Goal: Transaction & Acquisition: Purchase product/service

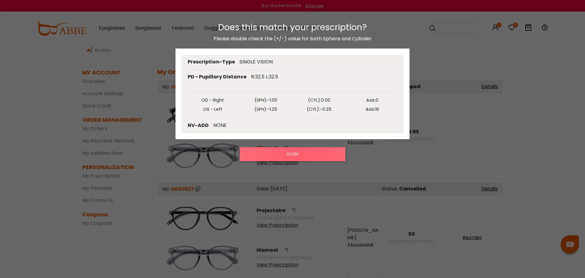
click at [300, 154] on button "CLOSE" at bounding box center [292, 154] width 105 height 14
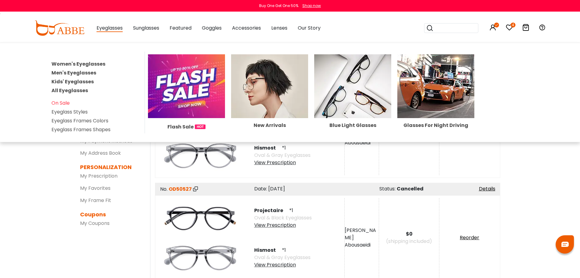
click at [63, 73] on link "Men's Eyeglasses" at bounding box center [73, 72] width 45 height 7
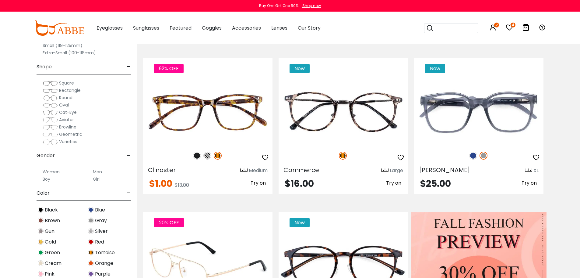
scroll to position [122, 0]
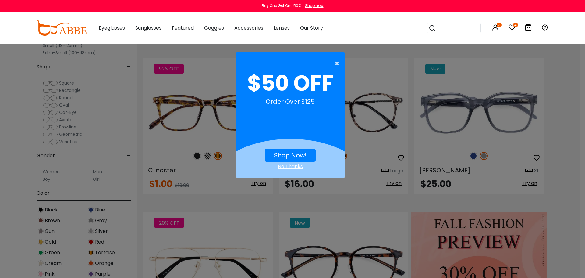
click at [336, 62] on span "×" at bounding box center [339, 63] width 8 height 12
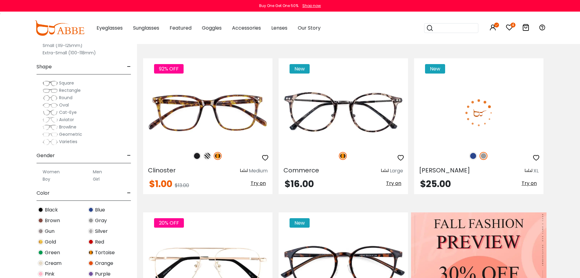
click at [472, 156] on img at bounding box center [473, 156] width 8 height 8
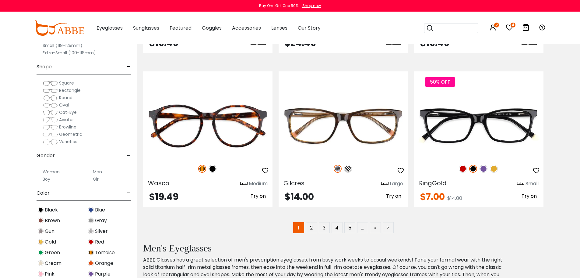
scroll to position [3169, 0]
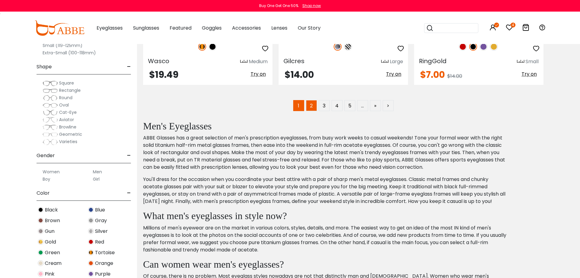
click at [314, 107] on link "2" at bounding box center [311, 105] width 11 height 11
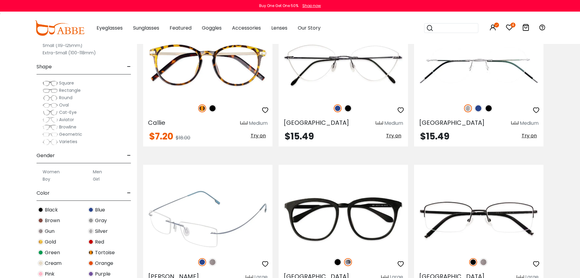
scroll to position [1706, 0]
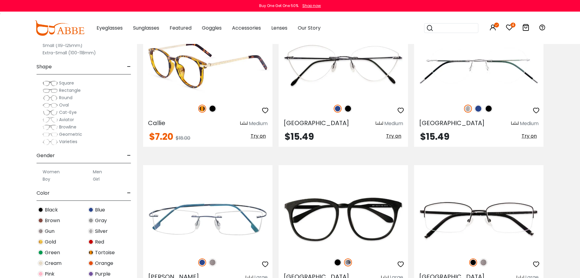
click at [213, 109] on img at bounding box center [213, 109] width 8 height 8
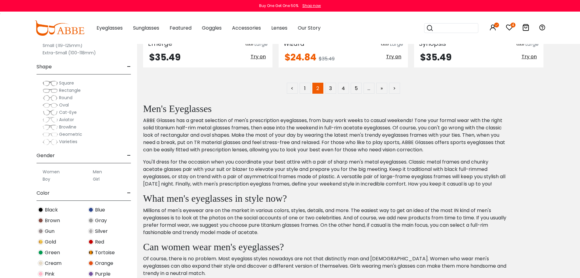
scroll to position [3047, 0]
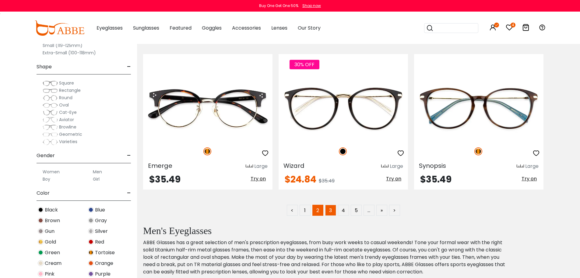
click at [332, 212] on link "3" at bounding box center [330, 209] width 11 height 11
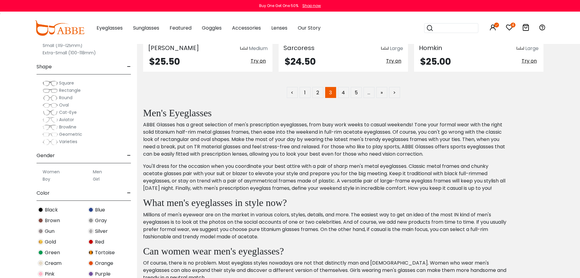
scroll to position [3169, 0]
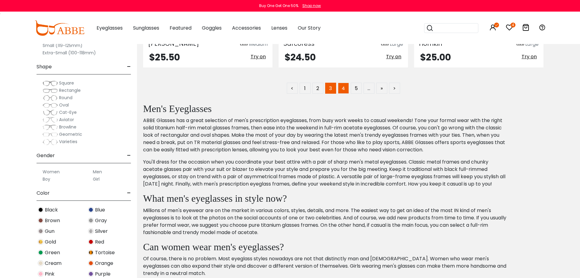
click at [340, 89] on link "4" at bounding box center [343, 88] width 11 height 11
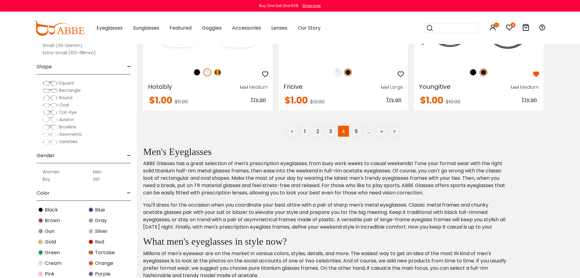
scroll to position [3047, 0]
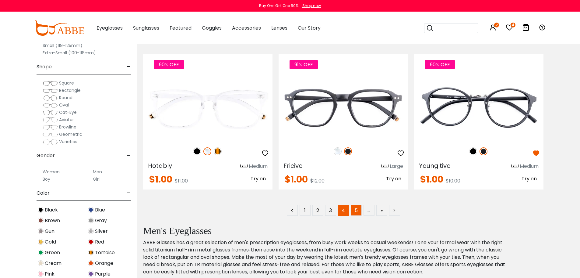
click at [356, 212] on link "5" at bounding box center [356, 209] width 11 height 11
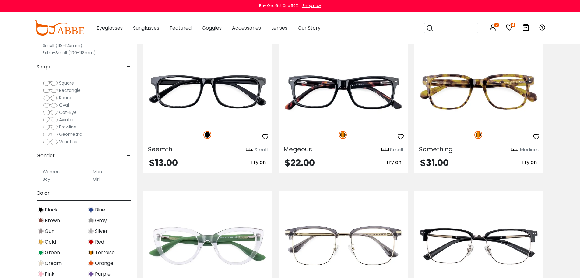
scroll to position [1341, 0]
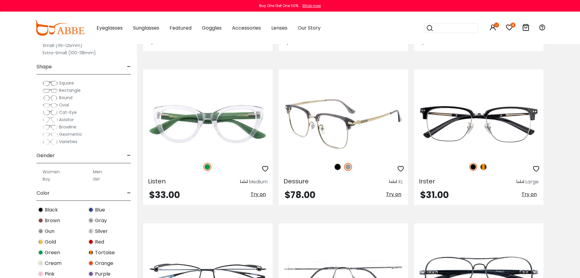
click at [337, 168] on img at bounding box center [338, 167] width 8 height 8
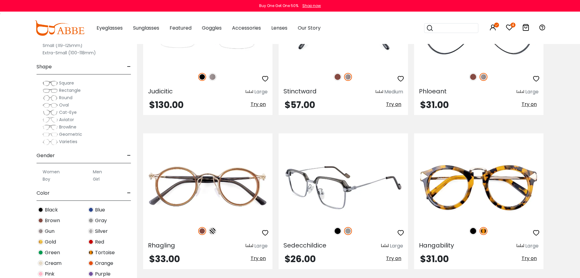
scroll to position [1584, 0]
click at [339, 233] on img at bounding box center [338, 230] width 8 height 8
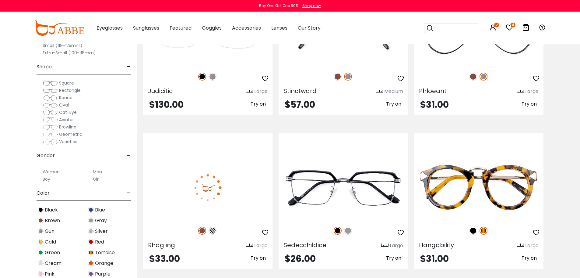
click at [213, 231] on img at bounding box center [213, 230] width 8 height 8
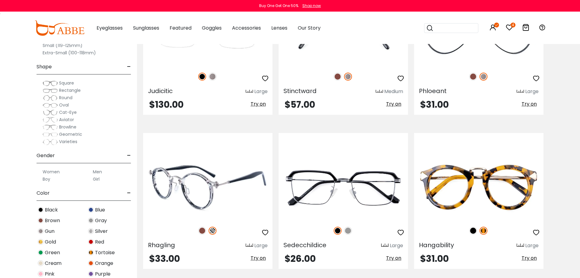
click at [203, 230] on img at bounding box center [202, 230] width 8 height 8
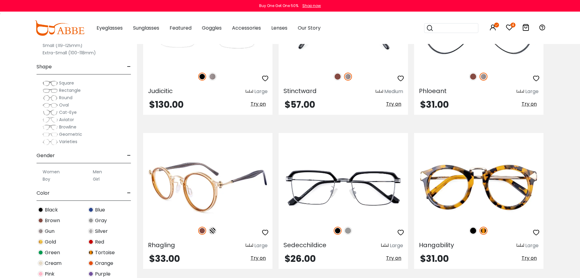
click at [213, 230] on img at bounding box center [213, 230] width 8 height 8
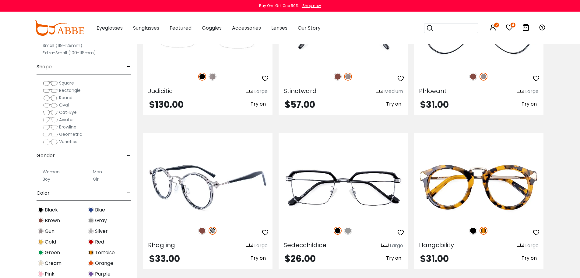
click at [265, 232] on icon "button" at bounding box center [265, 232] width 7 height 7
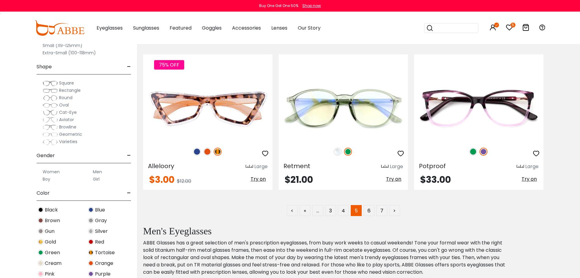
scroll to position [3047, 0]
click at [369, 211] on link "6" at bounding box center [369, 209] width 11 height 11
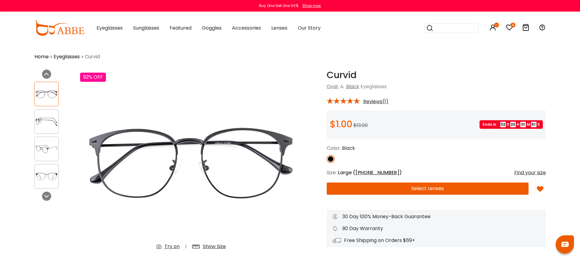
click at [166, 242] on div "Try on Show Size" at bounding box center [192, 246] width 82 height 11
click at [167, 246] on div "Try on" at bounding box center [172, 246] width 15 height 7
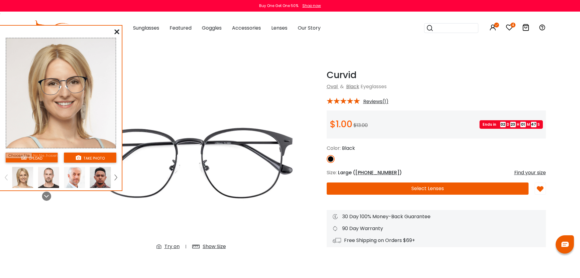
click at [6, 177] on img at bounding box center [6, 176] width 2 height 5
click at [37, 152] on input "file" at bounding box center [31, 157] width 52 height 10
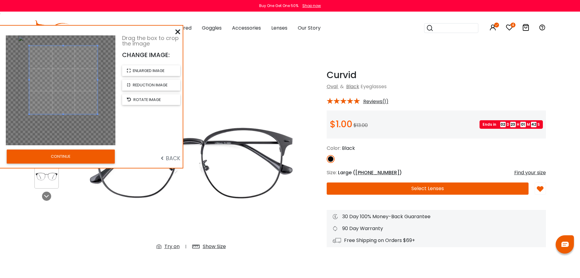
drag, startPoint x: 79, startPoint y: 104, endPoint x: 81, endPoint y: 94, distance: 9.8
click at [81, 94] on span at bounding box center [63, 80] width 68 height 68
click at [79, 158] on button "CONTINUE" at bounding box center [61, 156] width 108 height 14
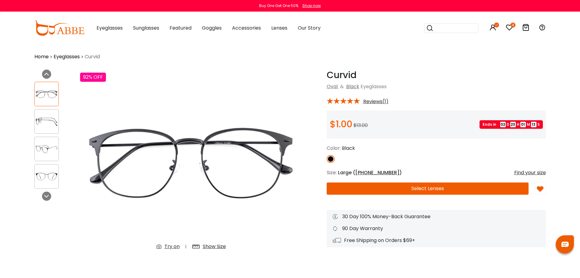
click at [172, 248] on div "Try on" at bounding box center [172, 246] width 15 height 7
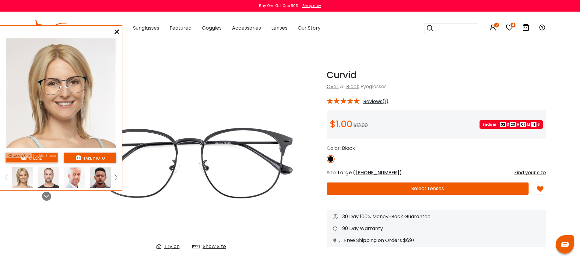
click at [48, 163] on div "upload" at bounding box center [31, 158] width 58 height 14
click at [49, 158] on input "file" at bounding box center [31, 157] width 52 height 10
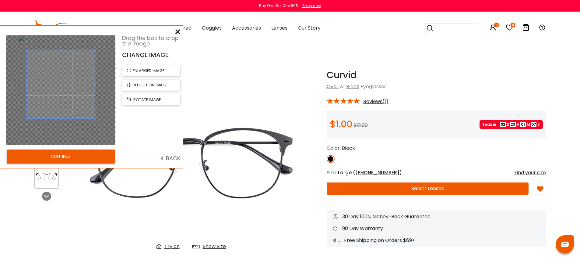
drag, startPoint x: 66, startPoint y: 89, endPoint x: 67, endPoint y: 81, distance: 8.4
click at [67, 81] on span at bounding box center [61, 84] width 68 height 68
click at [74, 155] on button "CONTINUE" at bounding box center [61, 156] width 108 height 14
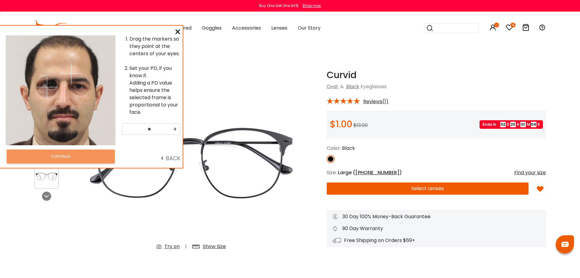
drag, startPoint x: 39, startPoint y: 77, endPoint x: 178, endPoint y: 34, distance: 144.9
click at [49, 84] on img at bounding box center [46, 86] width 21 height 21
click at [50, 83] on img at bounding box center [46, 86] width 21 height 21
click at [73, 81] on img at bounding box center [71, 73] width 21 height 21
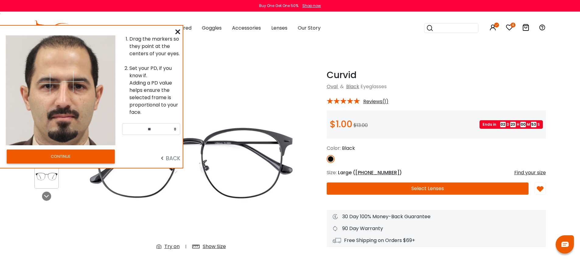
click at [178, 32] on icon at bounding box center [177, 31] width 5 height 5
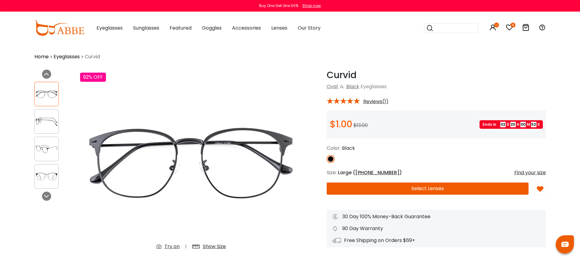
drag, startPoint x: 175, startPoint y: 245, endPoint x: 129, endPoint y: 158, distance: 97.4
click at [175, 245] on div "Try on" at bounding box center [172, 246] width 15 height 7
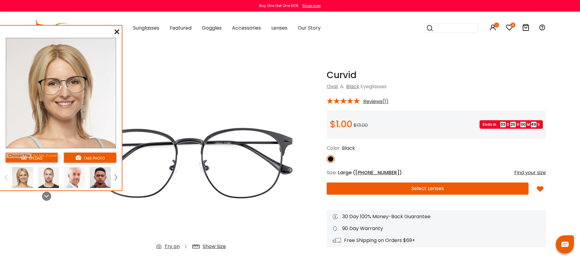
click at [45, 155] on input "file" at bounding box center [31, 157] width 52 height 10
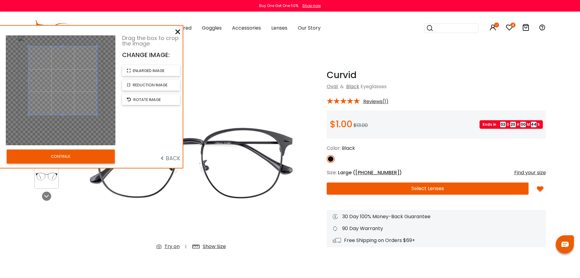
drag, startPoint x: 68, startPoint y: 105, endPoint x: 70, endPoint y: 96, distance: 10.0
click at [70, 96] on span at bounding box center [63, 80] width 68 height 68
click at [65, 159] on button "CONTINUE" at bounding box center [61, 156] width 108 height 14
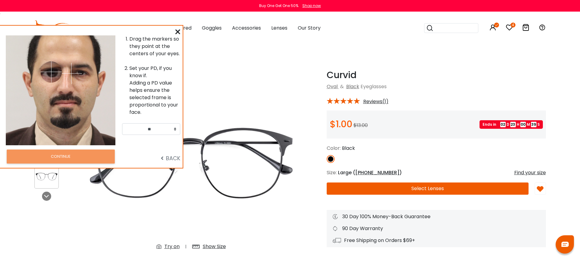
drag, startPoint x: 41, startPoint y: 73, endPoint x: 51, endPoint y: 72, distance: 10.5
click at [51, 72] on img at bounding box center [51, 71] width 21 height 21
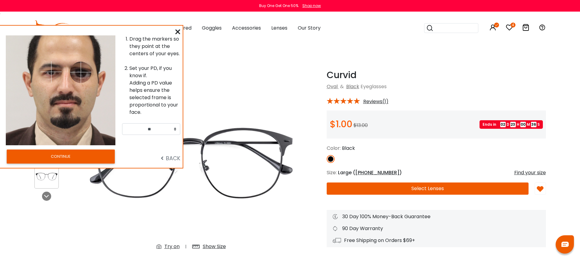
drag, startPoint x: 71, startPoint y: 73, endPoint x: 81, endPoint y: 72, distance: 10.1
click at [81, 72] on img at bounding box center [80, 72] width 21 height 21
click at [63, 156] on button "CONTINUE" at bounding box center [61, 156] width 108 height 14
click at [0, 0] on div "Note: Virtual try on feature does not reflect frame's real size. Change your PD…" at bounding box center [0, 0] width 0 height 0
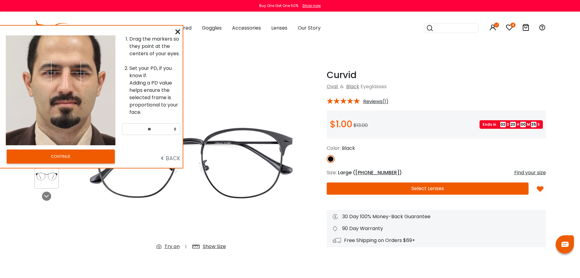
click at [0, 0] on div "Note: Virtual try on feature does not reflect frame's real size. Change your PD…" at bounding box center [0, 0] width 0 height 0
click at [0, 0] on div "Note: Virtual try on feature does not reflect frame's real size." at bounding box center [0, 0] width 0 height 0
click at [0, 0] on div "Note: Virtual try on feature does not reflect frame's real size. Change your PD…" at bounding box center [0, 0] width 0 height 0
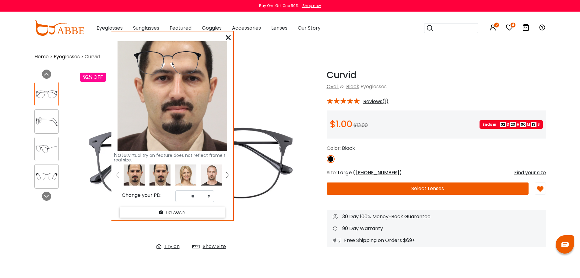
drag, startPoint x: 70, startPoint y: 47, endPoint x: 183, endPoint y: 50, distance: 113.4
click at [181, 52] on img at bounding box center [168, 62] width 74 height 37
click at [157, 173] on img at bounding box center [159, 174] width 21 height 21
click at [208, 196] on select "** ** ** ** ** ** ** ** ** ** ** ** ** ** ** ** ** ** ** ** ** ** ** ** ** ** *…" at bounding box center [194, 196] width 39 height 12
select select "**"
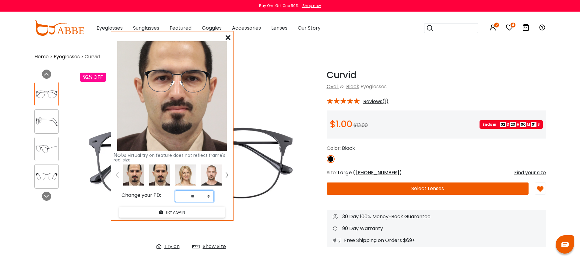
click at [175, 190] on select "** ** ** ** ** ** ** ** ** ** ** ** ** ** ** ** ** ** ** ** ** ** ** ** ** ** *…" at bounding box center [194, 196] width 39 height 12
click at [228, 36] on icon at bounding box center [228, 37] width 5 height 5
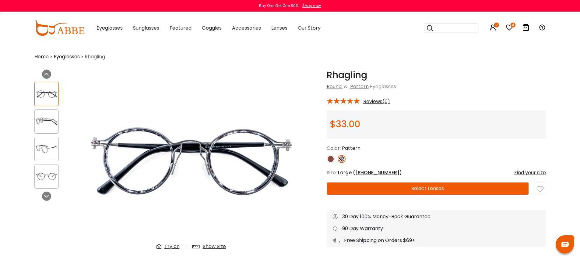
click at [169, 246] on div "Try on" at bounding box center [172, 246] width 15 height 7
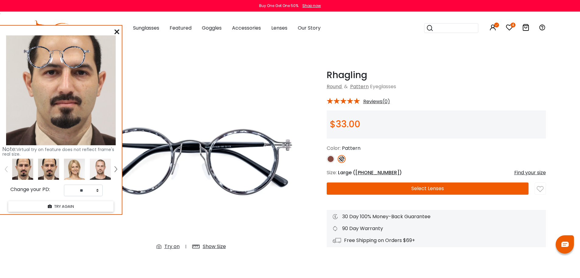
click at [48, 167] on img at bounding box center [48, 168] width 21 height 21
click at [118, 32] on icon at bounding box center [117, 31] width 5 height 5
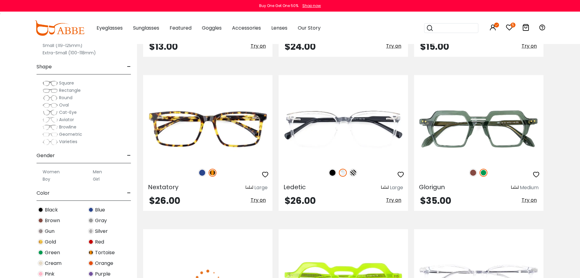
scroll to position [1950, 0]
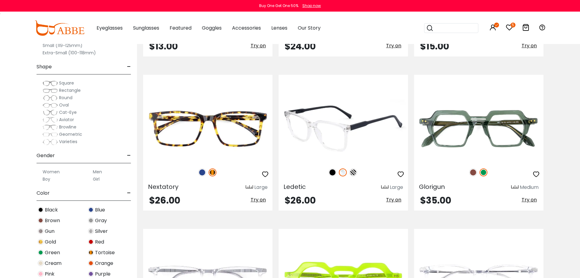
click at [333, 172] on img at bounding box center [333, 172] width 8 height 8
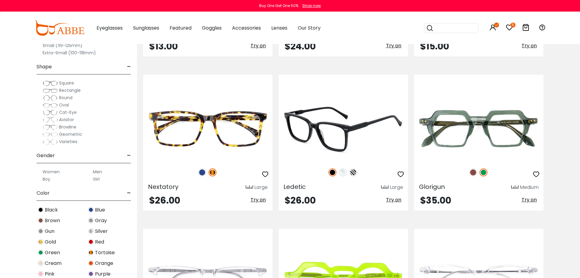
click at [342, 172] on img at bounding box center [343, 172] width 8 height 8
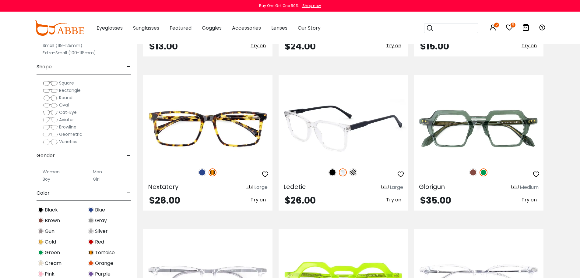
click at [353, 173] on img at bounding box center [353, 172] width 8 height 8
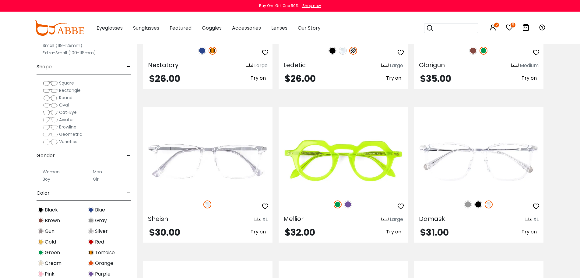
scroll to position [2072, 0]
click at [481, 206] on img at bounding box center [479, 204] width 8 height 8
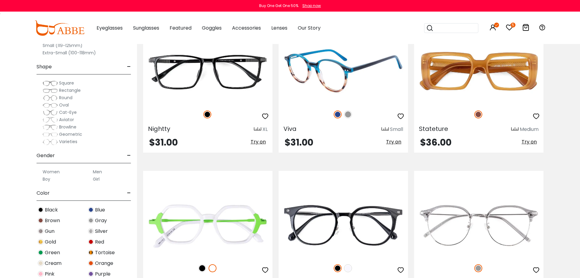
scroll to position [2315, 0]
click at [347, 114] on img at bounding box center [348, 114] width 8 height 8
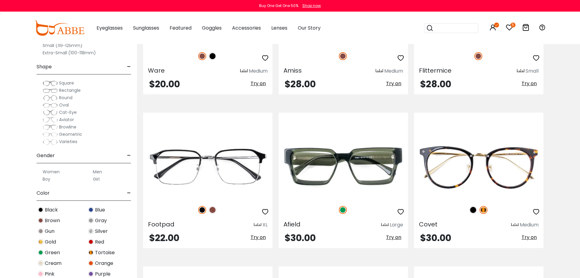
scroll to position [2681, 0]
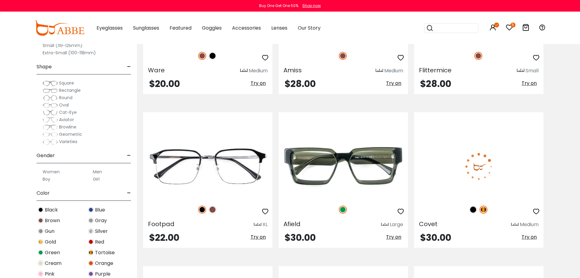
click at [472, 208] on img at bounding box center [473, 209] width 8 height 8
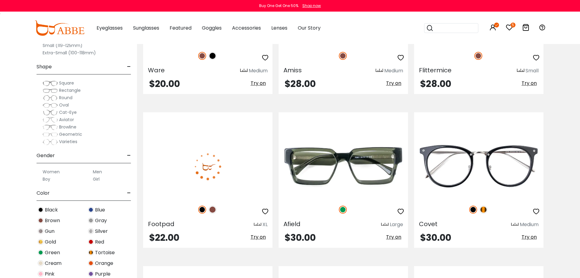
click at [210, 210] on img at bounding box center [213, 209] width 8 height 8
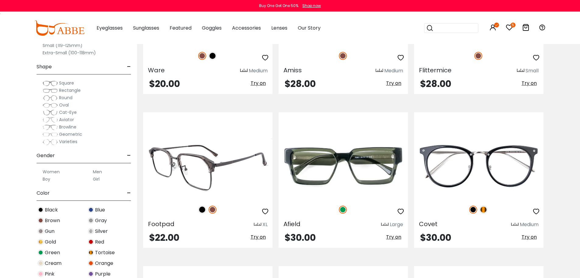
click at [202, 211] on img at bounding box center [202, 209] width 8 height 8
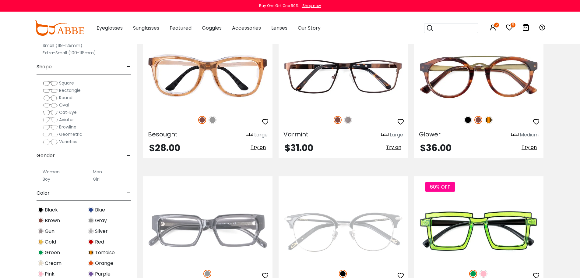
scroll to position [2925, 0]
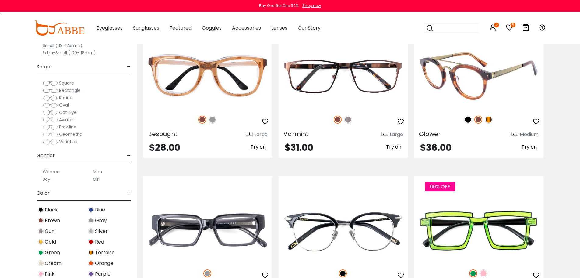
click at [467, 120] on img at bounding box center [468, 119] width 8 height 8
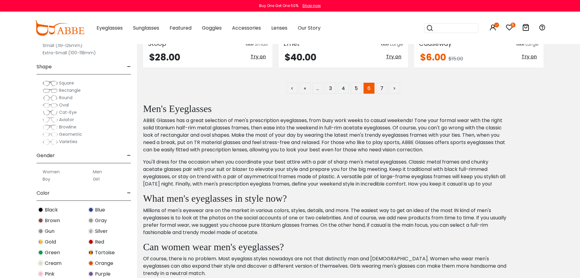
scroll to position [3047, 0]
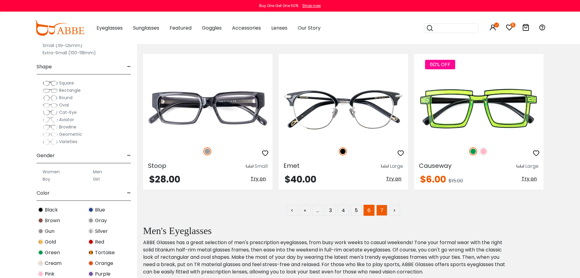
click at [378, 212] on link "7" at bounding box center [382, 209] width 11 height 11
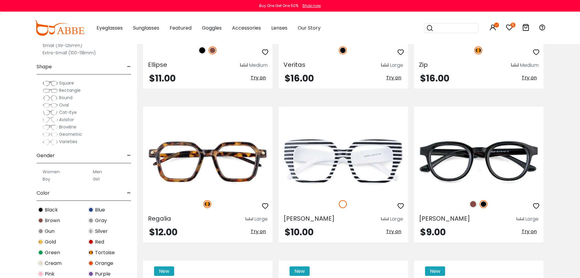
scroll to position [2194, 0]
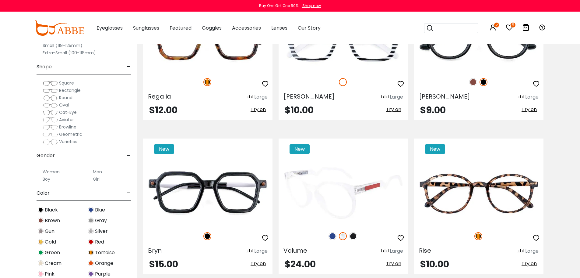
click at [333, 237] on img at bounding box center [333, 236] width 8 height 8
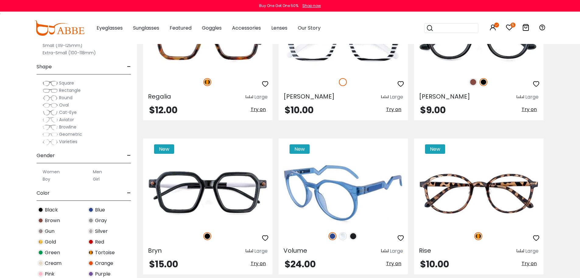
click at [355, 236] on img at bounding box center [353, 236] width 8 height 8
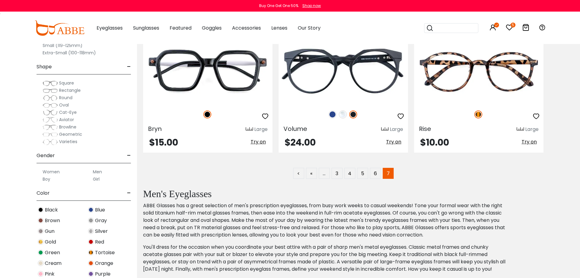
scroll to position [2315, 0]
click at [308, 174] on link "«" at bounding box center [311, 172] width 11 height 11
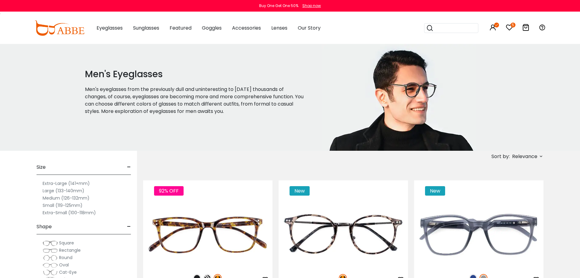
click at [530, 158] on span "Relevance" at bounding box center [524, 156] width 25 height 11
click at [497, 196] on label "Prices Low To High" at bounding box center [519, 195] width 44 height 7
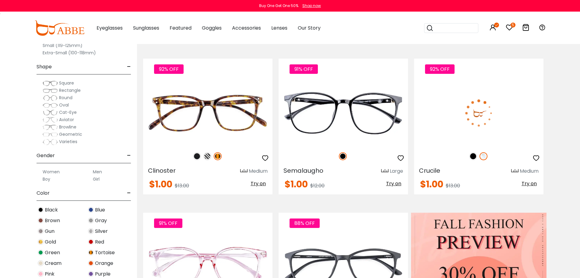
scroll to position [122, 0]
click at [475, 156] on img at bounding box center [473, 156] width 8 height 8
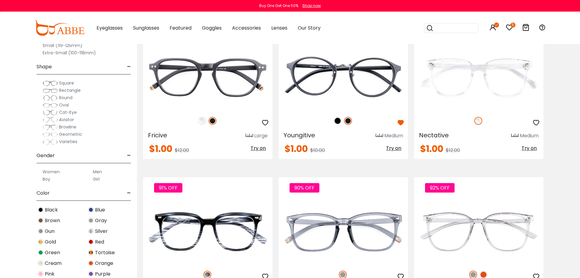
scroll to position [1097, 0]
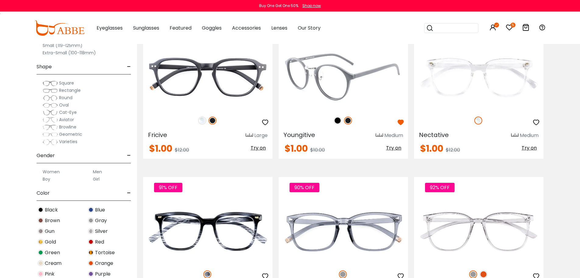
click at [338, 120] on img at bounding box center [338, 120] width 8 height 8
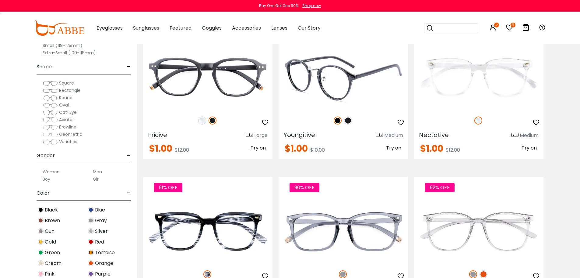
click at [348, 121] on img at bounding box center [348, 120] width 8 height 8
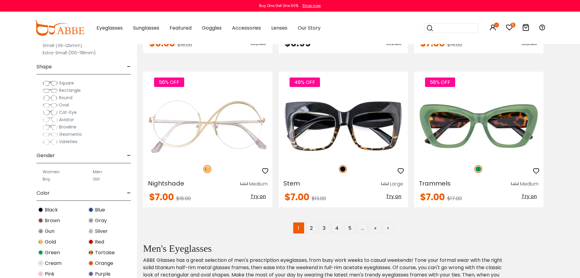
scroll to position [3047, 0]
click at [310, 226] on link "2" at bounding box center [311, 227] width 11 height 11
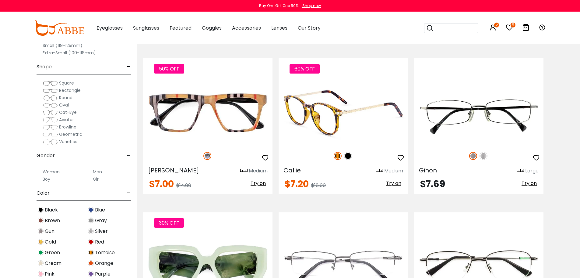
click at [348, 155] on img at bounding box center [348, 156] width 8 height 8
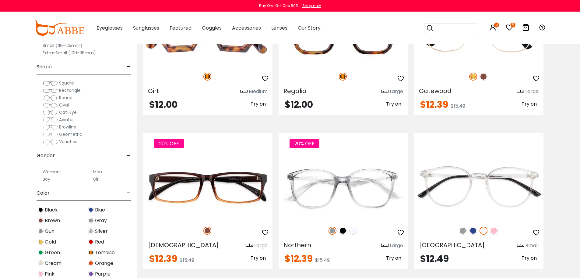
scroll to position [1706, 0]
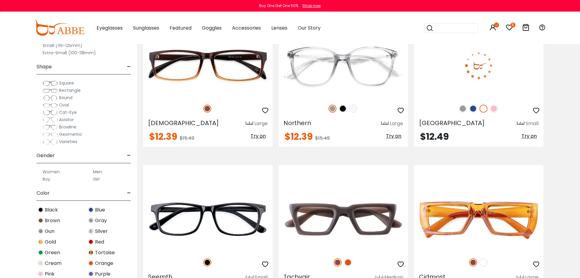
click at [471, 109] on img at bounding box center [473, 109] width 8 height 8
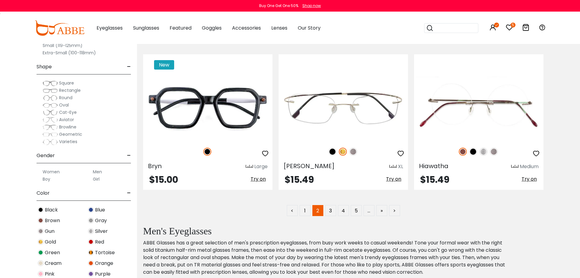
scroll to position [3047, 0]
click at [329, 211] on link "3" at bounding box center [330, 209] width 11 height 11
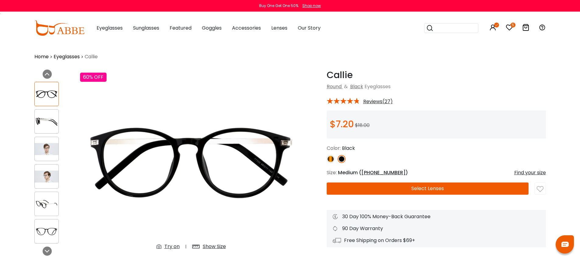
click at [49, 145] on img at bounding box center [47, 149] width 24 height 12
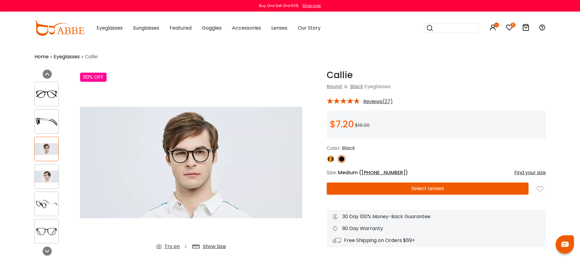
click at [47, 159] on div at bounding box center [46, 148] width 24 height 24
click at [47, 180] on img at bounding box center [47, 176] width 24 height 12
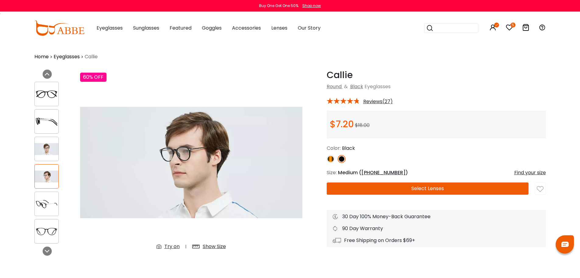
click at [49, 204] on img at bounding box center [47, 204] width 24 height 12
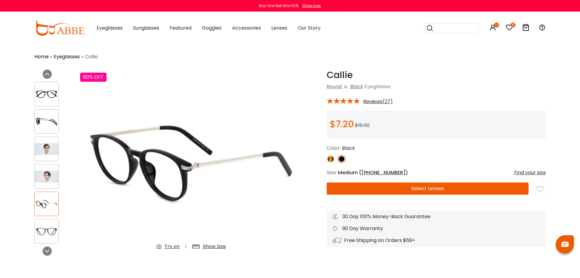
click at [543, 189] on img at bounding box center [540, 189] width 7 height 7
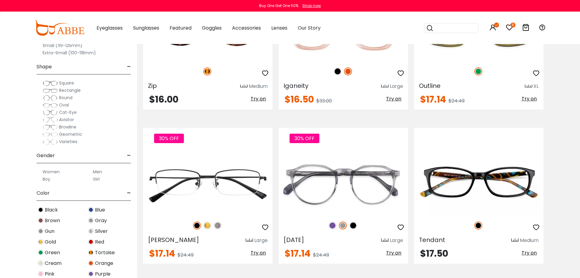
scroll to position [975, 0]
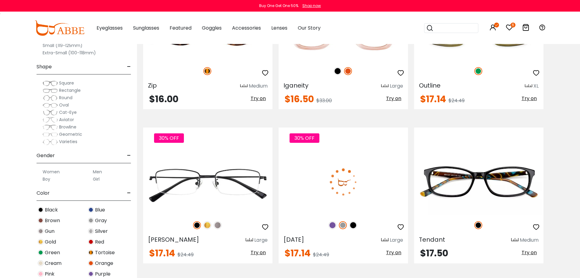
click at [351, 228] on img at bounding box center [353, 225] width 8 height 8
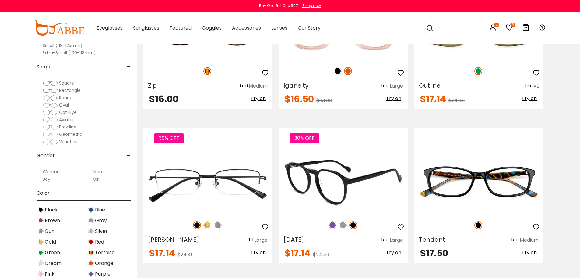
click at [342, 225] on img at bounding box center [343, 225] width 8 height 8
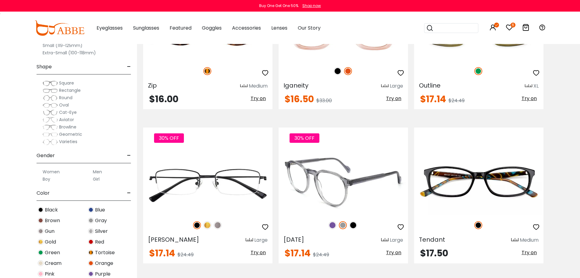
click at [331, 224] on img at bounding box center [333, 225] width 8 height 8
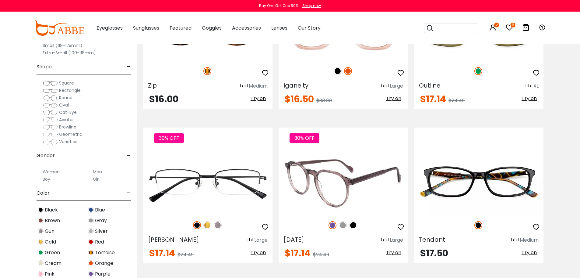
click at [343, 226] on img at bounding box center [343, 225] width 8 height 8
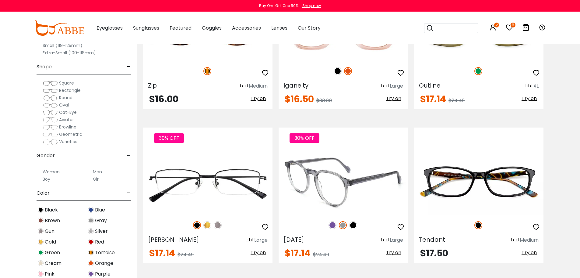
click at [355, 227] on img at bounding box center [353, 225] width 8 height 8
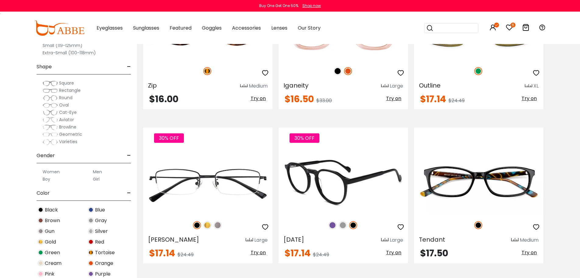
click at [344, 227] on img at bounding box center [343, 225] width 8 height 8
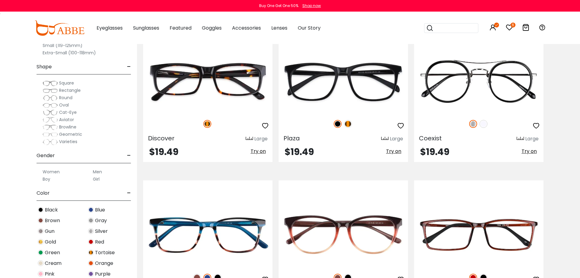
scroll to position [2925, 0]
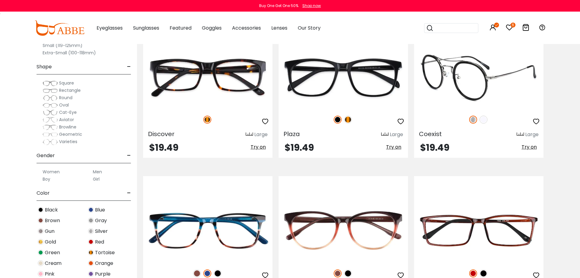
click at [483, 121] on img at bounding box center [484, 119] width 8 height 8
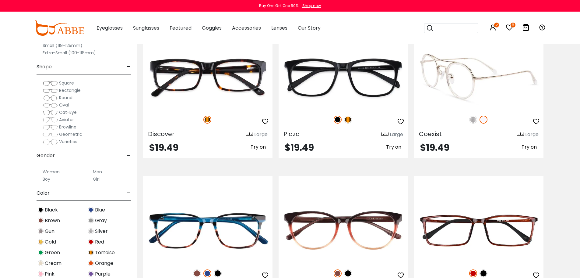
click at [470, 121] on img at bounding box center [473, 119] width 8 height 8
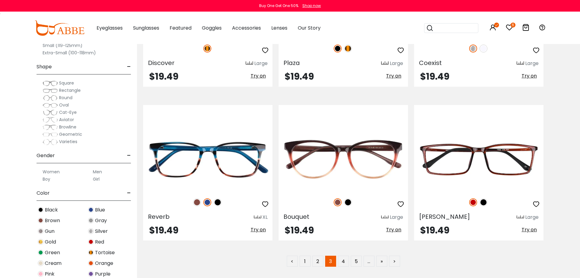
scroll to position [3047, 0]
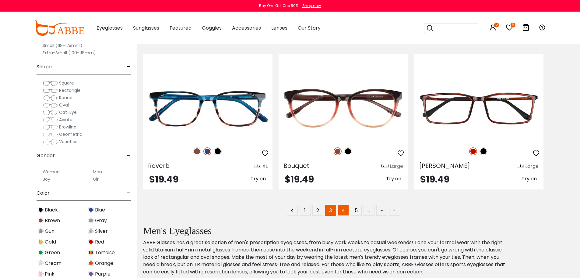
click at [344, 211] on link "4" at bounding box center [343, 209] width 11 height 11
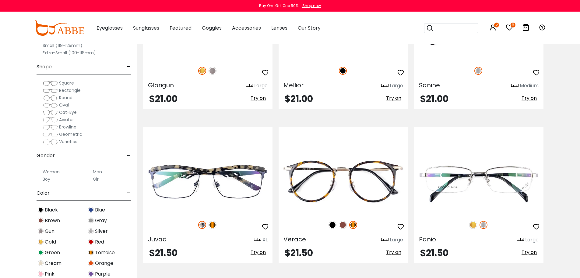
scroll to position [975, 0]
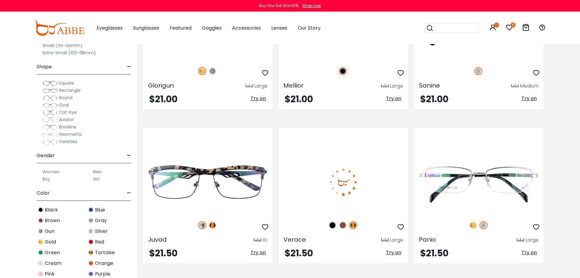
click at [331, 227] on img at bounding box center [333, 225] width 8 height 8
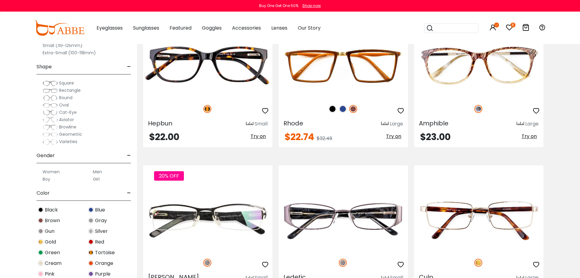
scroll to position [1706, 0]
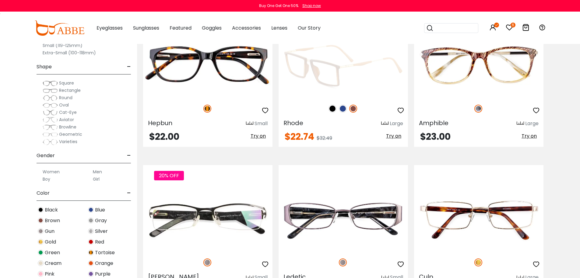
click at [343, 110] on img at bounding box center [343, 109] width 8 height 8
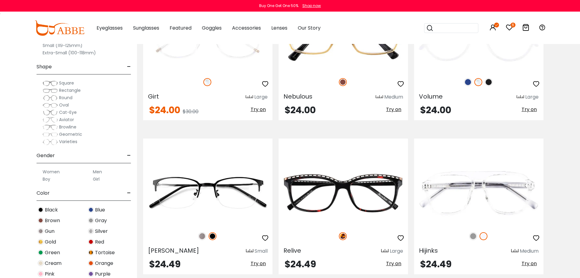
scroll to position [2072, 0]
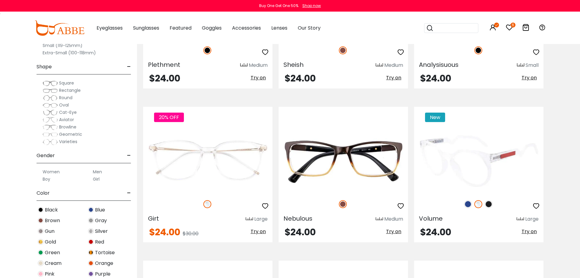
click at [469, 202] on img at bounding box center [468, 204] width 8 height 8
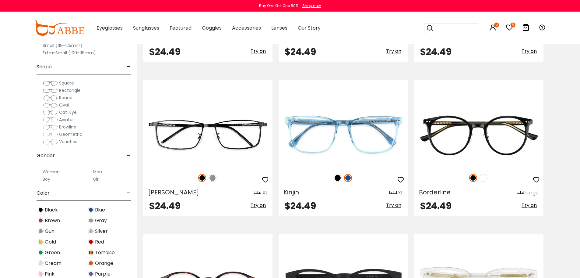
scroll to position [2681, 0]
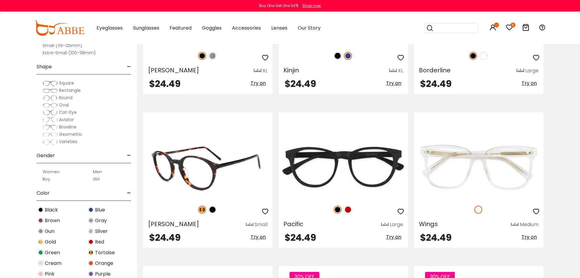
click at [213, 212] on img at bounding box center [213, 209] width 8 height 8
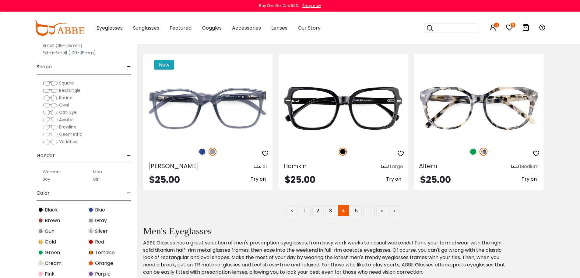
scroll to position [3047, 0]
click at [357, 210] on link "5" at bounding box center [356, 209] width 11 height 11
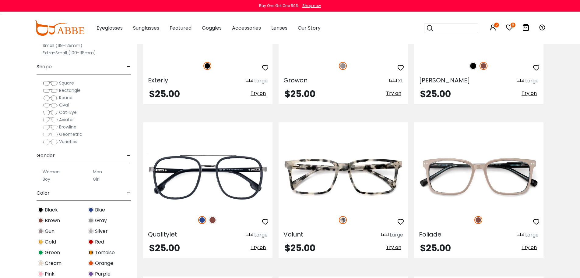
scroll to position [366, 0]
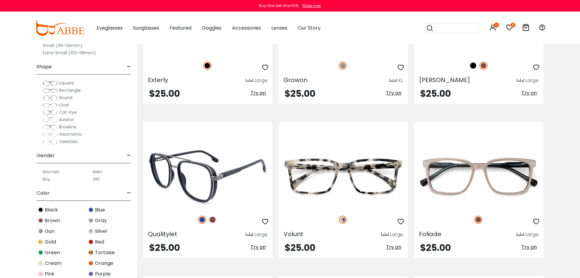
click at [200, 221] on img at bounding box center [202, 219] width 8 height 8
click at [211, 220] on img at bounding box center [213, 219] width 8 height 8
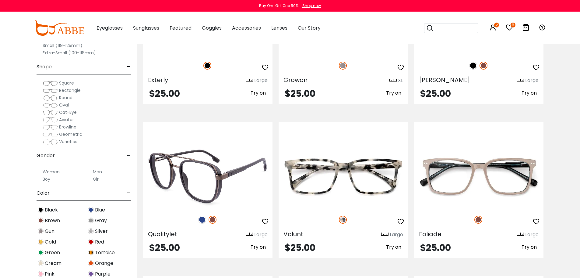
click at [266, 221] on icon "button" at bounding box center [265, 221] width 7 height 7
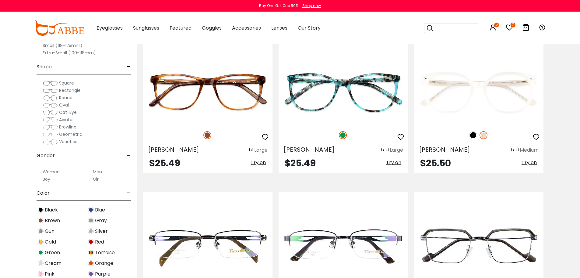
scroll to position [1219, 0]
click at [474, 134] on img at bounding box center [473, 135] width 8 height 8
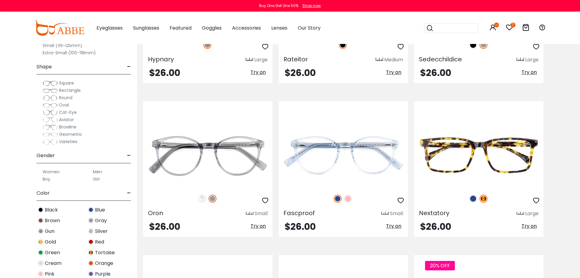
scroll to position [1584, 0]
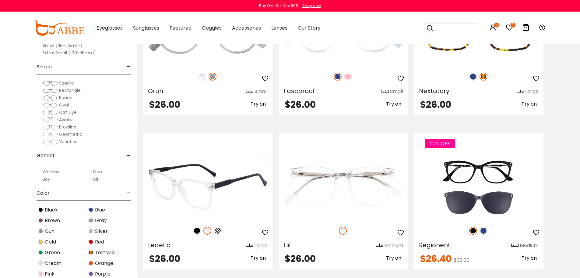
click at [196, 231] on img at bounding box center [197, 230] width 8 height 8
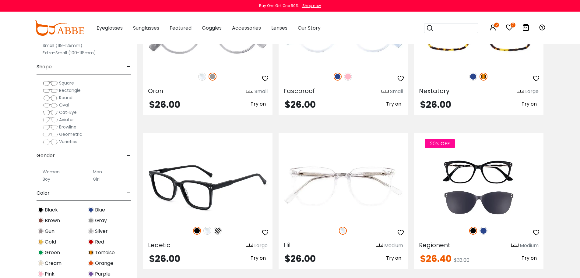
click at [205, 230] on img at bounding box center [208, 230] width 8 height 8
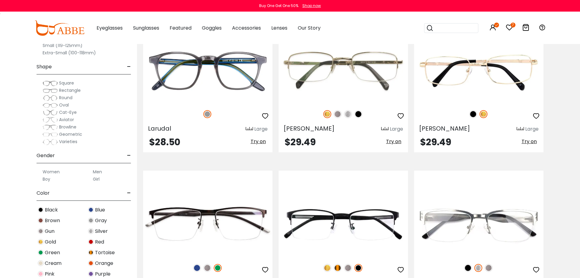
scroll to position [2194, 0]
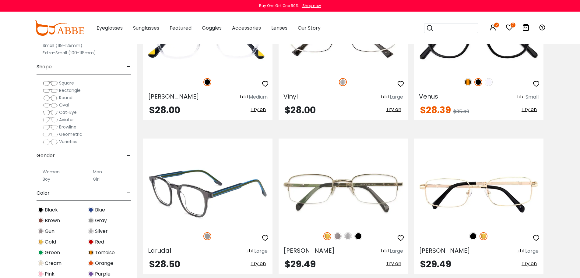
click at [264, 237] on icon "button" at bounding box center [265, 237] width 7 height 7
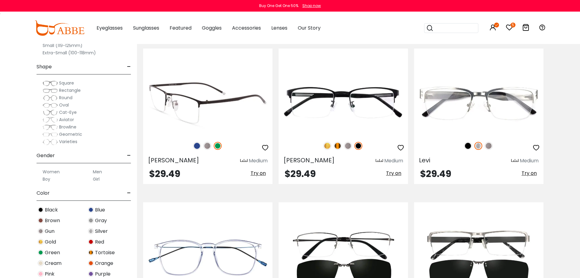
scroll to position [2559, 0]
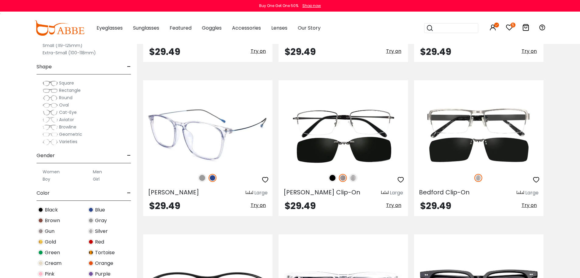
click at [200, 179] on img at bounding box center [202, 178] width 8 height 8
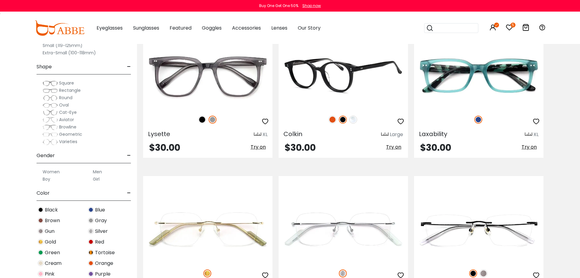
scroll to position [3047, 0]
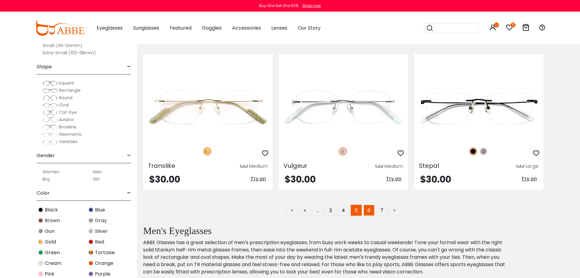
click at [368, 209] on link "6" at bounding box center [369, 209] width 11 height 11
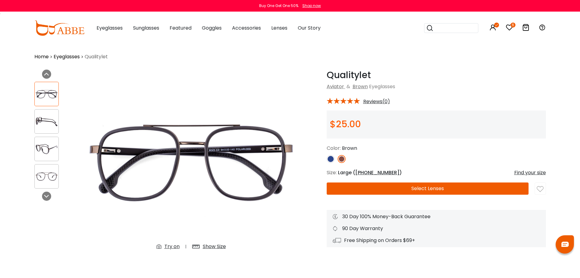
click at [331, 158] on img at bounding box center [331, 159] width 8 height 8
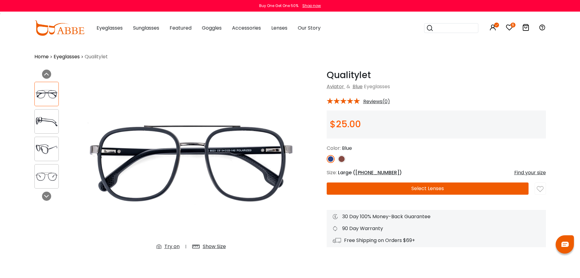
click at [52, 116] on img at bounding box center [47, 121] width 24 height 12
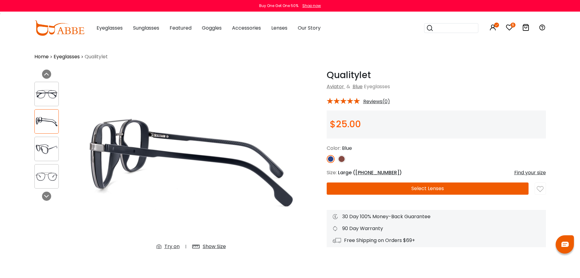
click at [50, 142] on div at bounding box center [46, 148] width 24 height 24
click at [51, 146] on img at bounding box center [47, 149] width 24 height 12
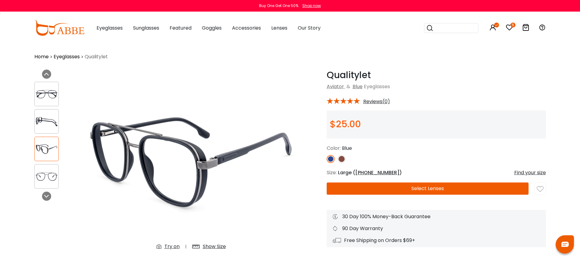
click at [48, 170] on div at bounding box center [46, 176] width 24 height 24
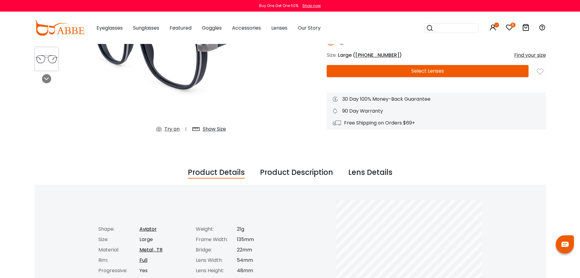
scroll to position [122, 0]
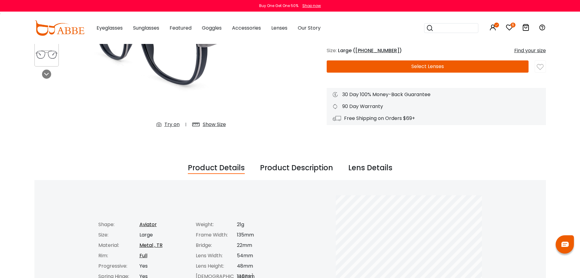
click at [173, 125] on div "Try on" at bounding box center [172, 124] width 15 height 7
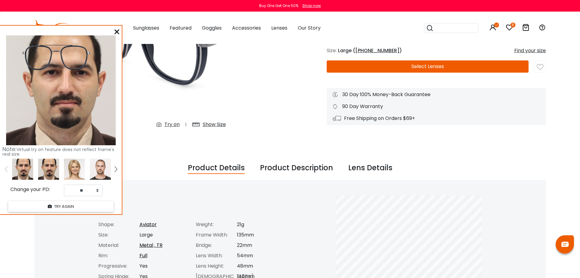
click at [57, 44] on img at bounding box center [56, 56] width 74 height 37
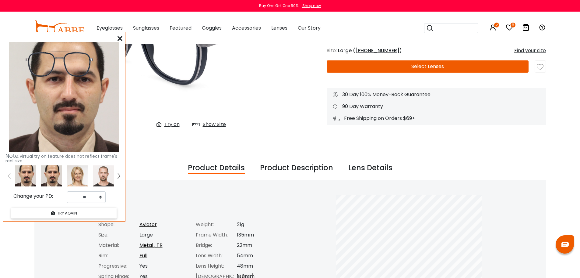
drag, startPoint x: 57, startPoint y: 51, endPoint x: 60, endPoint y: 57, distance: 6.6
click at [60, 57] on img at bounding box center [60, 63] width 74 height 37
click at [50, 175] on img at bounding box center [51, 175] width 21 height 21
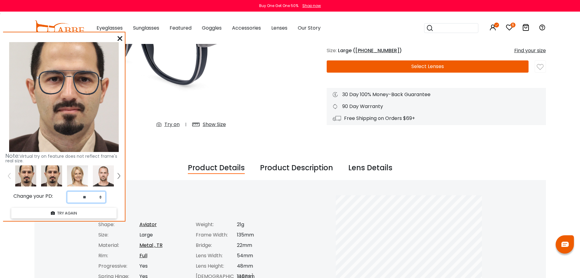
click at [90, 193] on select "** ** ** ** ** ** ** ** ** ** ** ** ** ** ** ** ** ** ** ** ** ** ** ** ** ** *…" at bounding box center [86, 197] width 39 height 12
select select "**"
click at [67, 191] on select "** ** ** ** ** ** ** ** ** ** ** ** ** ** ** ** ** ** ** ** ** ** ** ** ** ** *…" at bounding box center [86, 197] width 39 height 12
click at [120, 37] on icon at bounding box center [120, 38] width 5 height 5
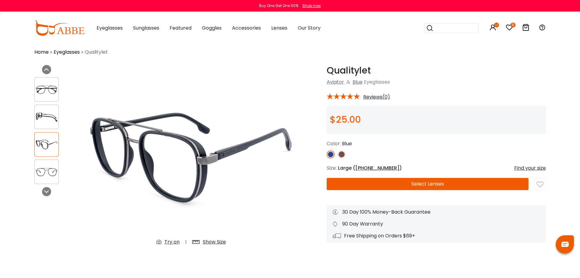
scroll to position [0, 0]
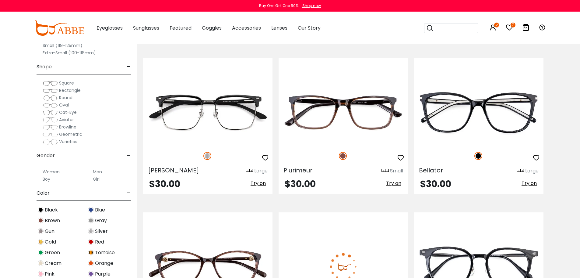
scroll to position [244, 0]
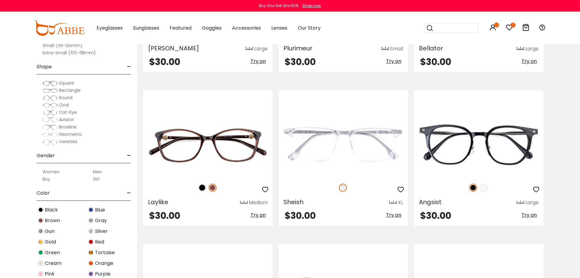
click at [510, 27] on icon at bounding box center [509, 27] width 7 height 7
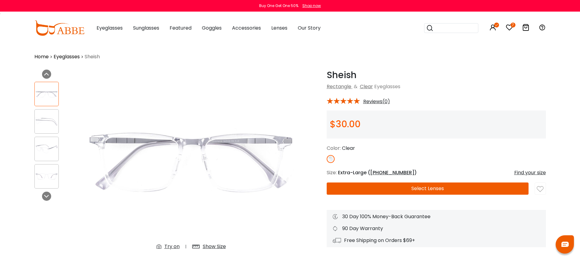
click at [45, 112] on div at bounding box center [46, 121] width 24 height 24
click at [51, 115] on img at bounding box center [47, 121] width 24 height 12
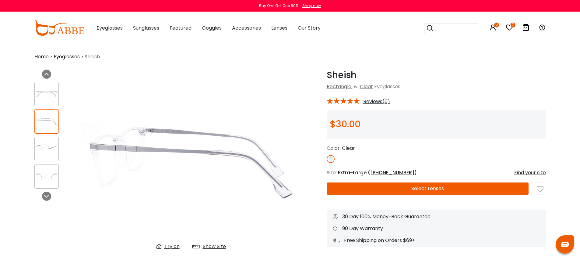
click at [43, 144] on img at bounding box center [47, 149] width 24 height 12
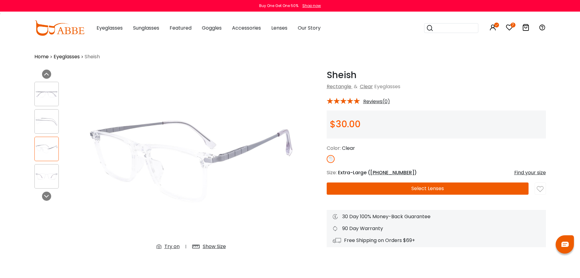
click at [46, 172] on img at bounding box center [47, 176] width 24 height 12
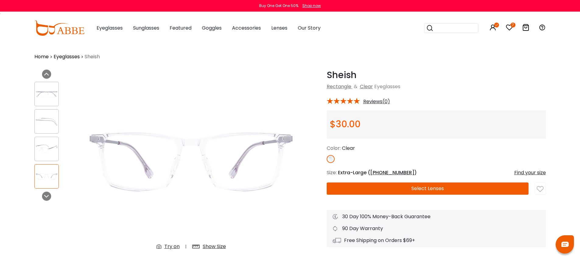
click at [51, 127] on img at bounding box center [47, 121] width 24 height 12
